Goal: Check status: Check status

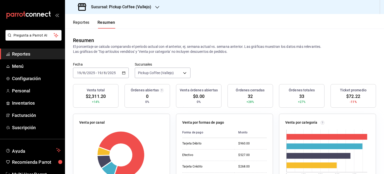
click at [155, 7] on icon "button" at bounding box center [157, 7] width 4 height 4
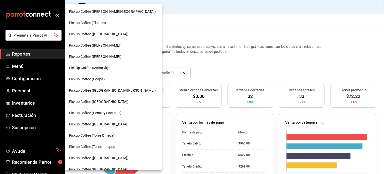
click at [99, 123] on span "Pickup Coffee ([GEOGRAPHIC_DATA])" at bounding box center [99, 124] width 60 height 5
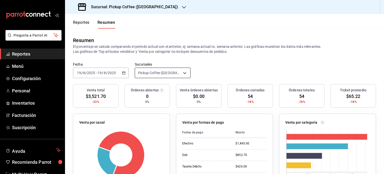
click at [184, 71] on body "Pregunta a Parrot AI Reportes Menú Configuración Personal Inventarios Facturaci…" at bounding box center [192, 87] width 384 height 174
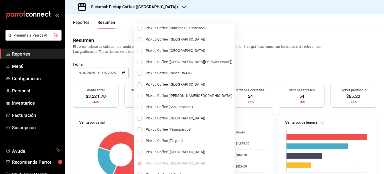
scroll to position [300, 0]
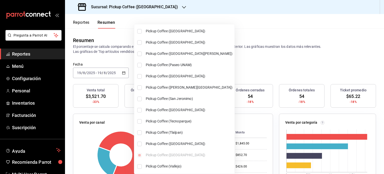
click at [177, 144] on span "Pickup Coffee ([GEOGRAPHIC_DATA])" at bounding box center [189, 143] width 87 height 5
type input "[object Object],[object Object]"
checkbox input "true"
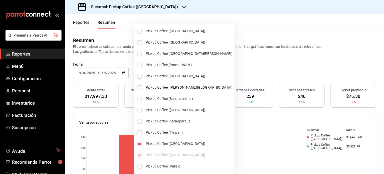
click at [247, 66] on div at bounding box center [192, 87] width 384 height 174
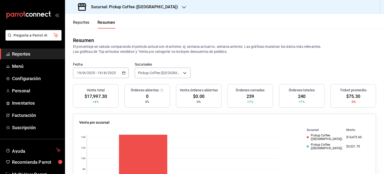
click at [145, 9] on h3 "Sucursal: Pickup Coffee ([GEOGRAPHIC_DATA])" at bounding box center [132, 7] width 91 height 6
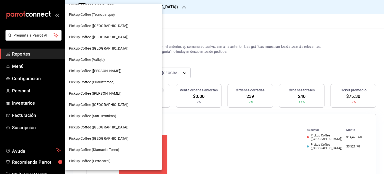
scroll to position [91, 0]
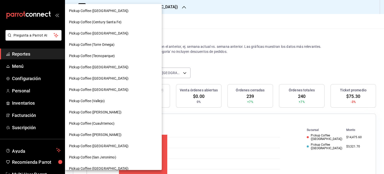
click at [111, 8] on div "Pickup Coffee ([GEOGRAPHIC_DATA])" at bounding box center [113, 10] width 97 height 11
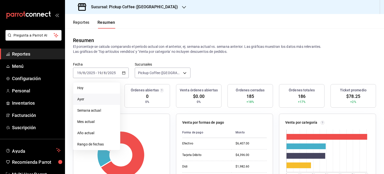
click at [88, 101] on span "Ayer" at bounding box center [96, 99] width 39 height 5
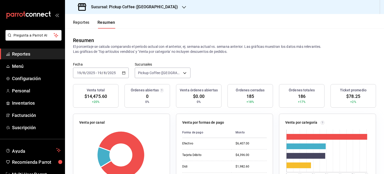
click at [125, 74] on icon "button" at bounding box center [124, 73] width 4 height 4
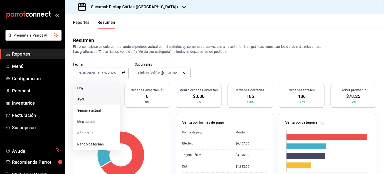
click at [86, 90] on span "Hoy" at bounding box center [96, 87] width 39 height 5
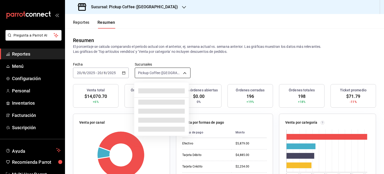
click at [181, 74] on body "Pregunta a Parrot AI Reportes Menú Configuración Personal Inventarios Facturaci…" at bounding box center [192, 87] width 384 height 174
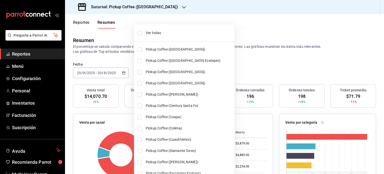
click at [152, 33] on span "Ver todas" at bounding box center [189, 32] width 87 height 5
type input "[object Object],[object Object],[object Object],[object Object],[object Object]…"
checkbox input "true"
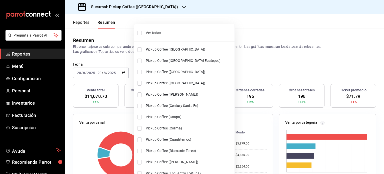
checkbox input "true"
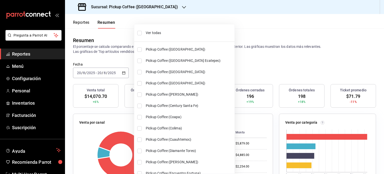
checkbox input "true"
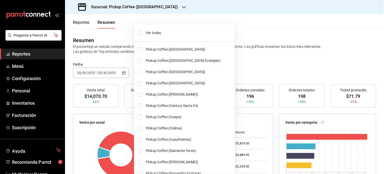
checkbox input "true"
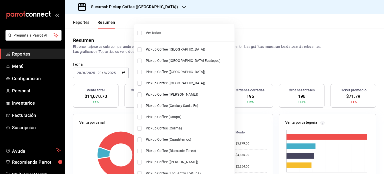
checkbox input "true"
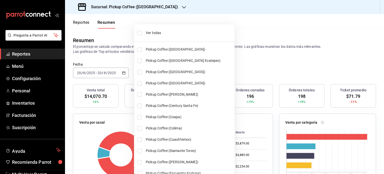
checkbox input "true"
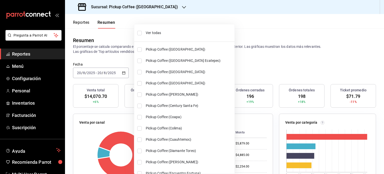
checkbox input "true"
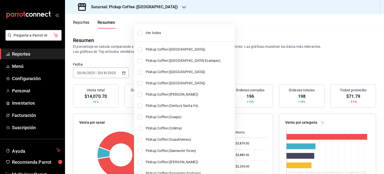
checkbox input "true"
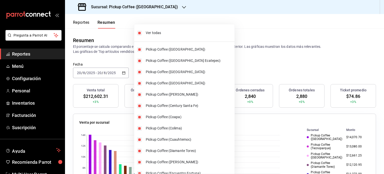
click at [246, 66] on div at bounding box center [192, 87] width 384 height 174
